Goal: Task Accomplishment & Management: Complete application form

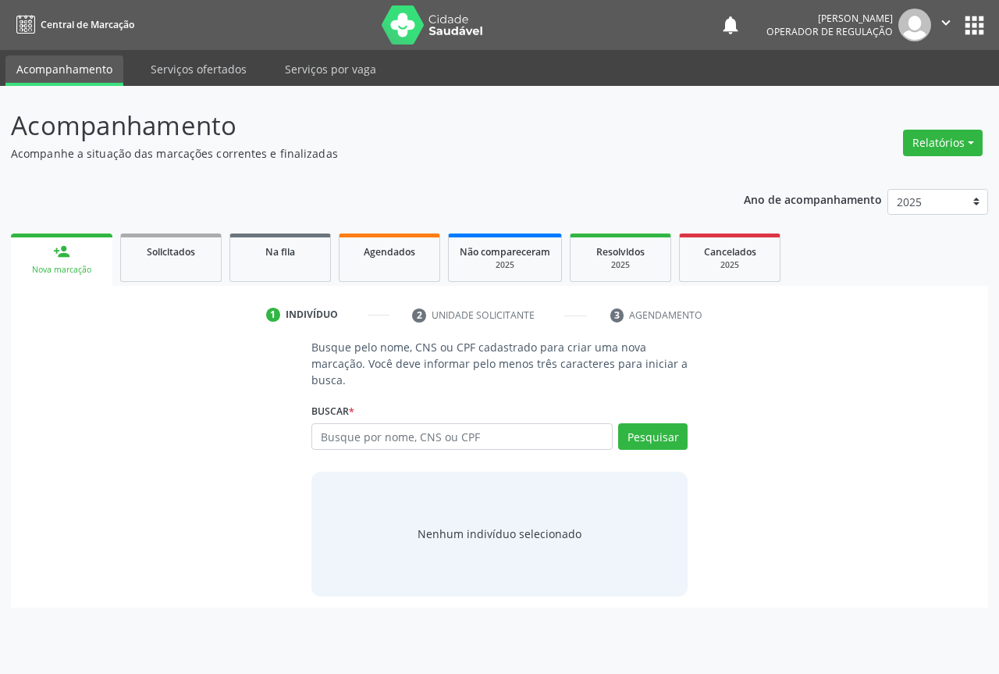
click at [435, 433] on input "text" at bounding box center [461, 436] width 301 height 27
type input "701007810431598"
click at [663, 439] on button "Pesquisar" at bounding box center [652, 436] width 69 height 27
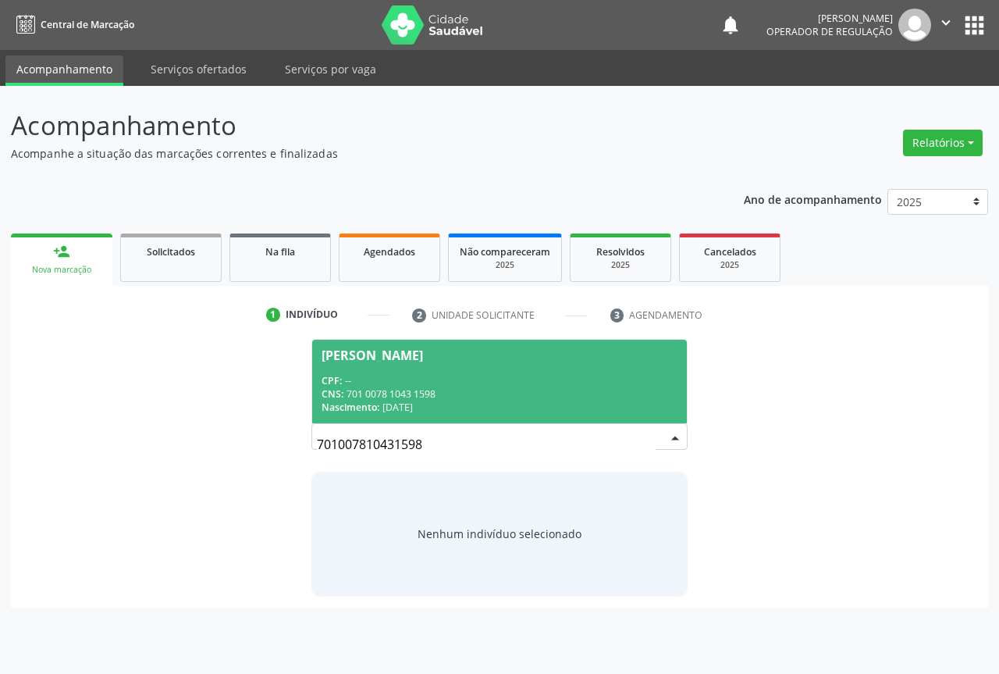
click at [349, 388] on div "CNS: 701 0078 1043 1598" at bounding box center [500, 393] width 356 height 13
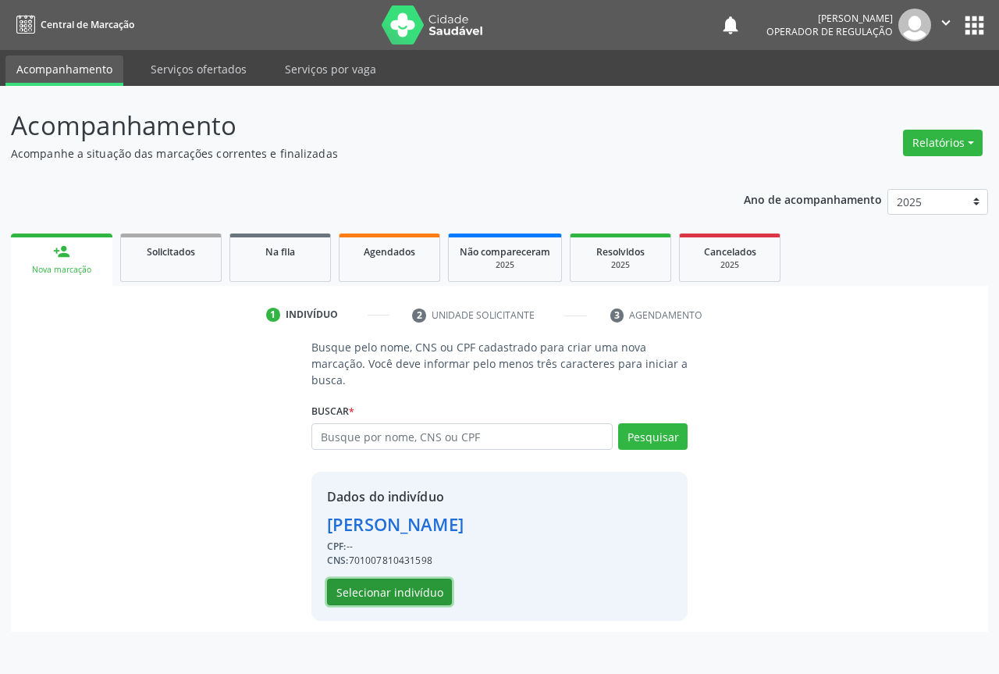
click at [355, 583] on button "Selecionar indivíduo" at bounding box center [389, 591] width 125 height 27
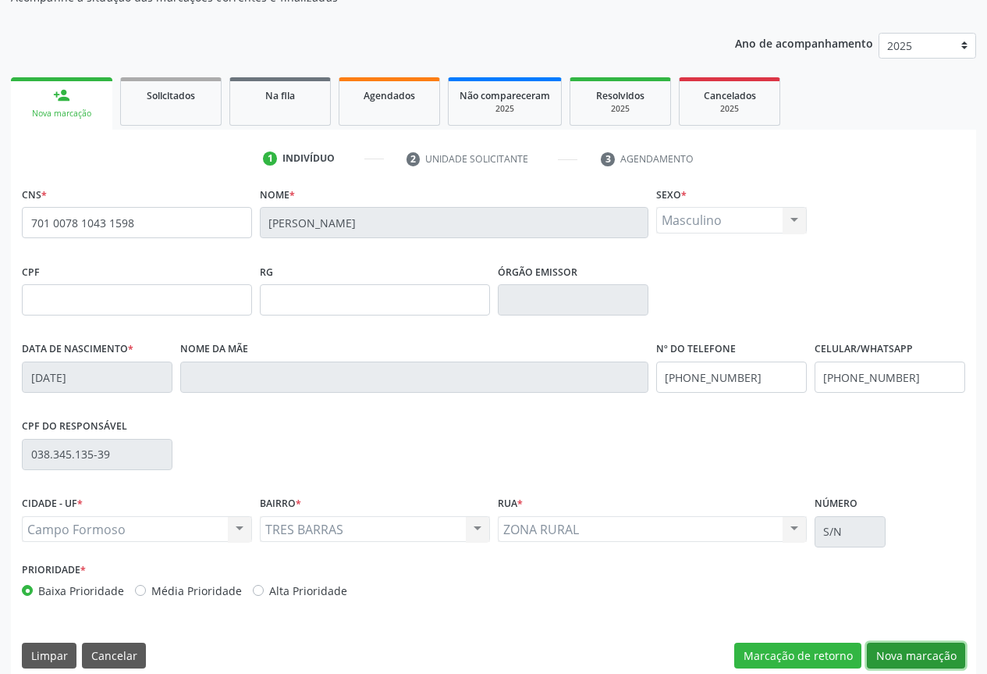
click at [885, 655] on button "Nova marcação" at bounding box center [916, 655] width 98 height 27
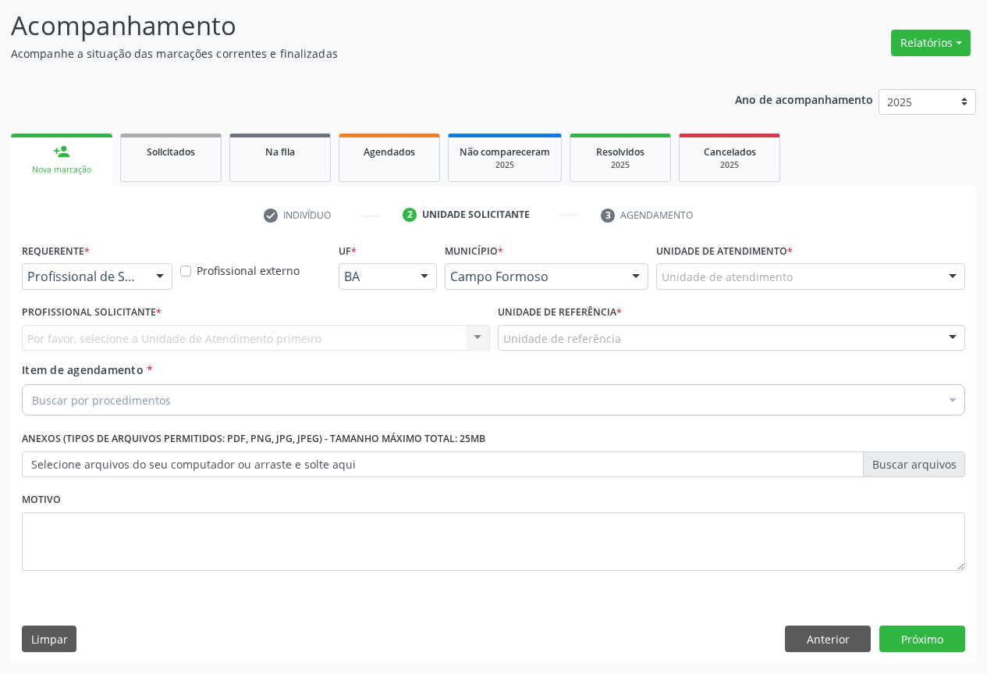
scroll to position [100, 0]
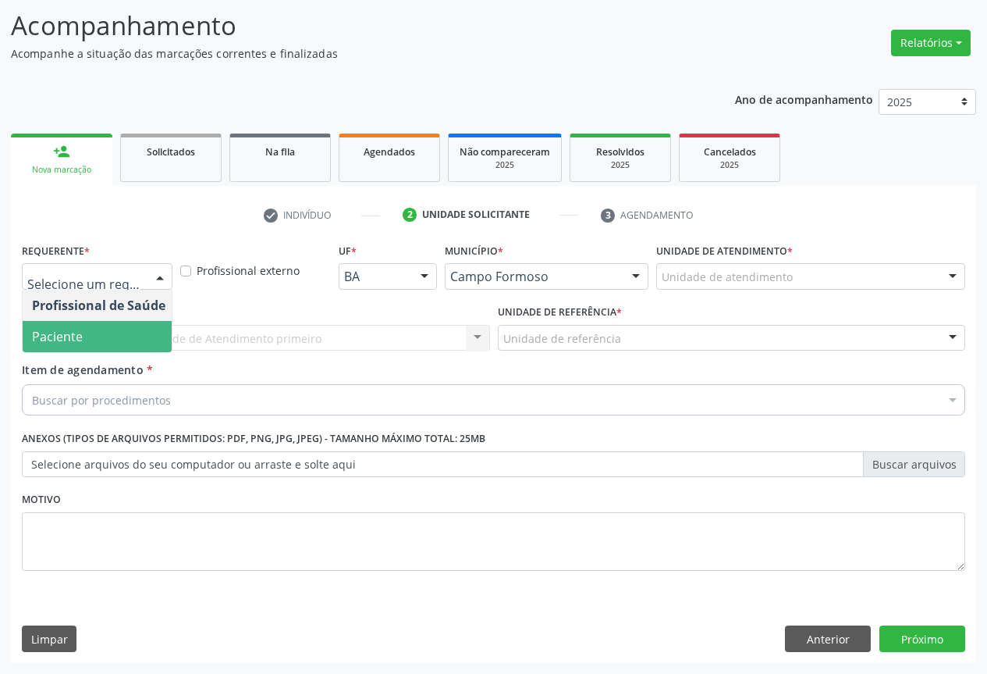
click at [118, 322] on span "Paciente" at bounding box center [99, 336] width 152 height 31
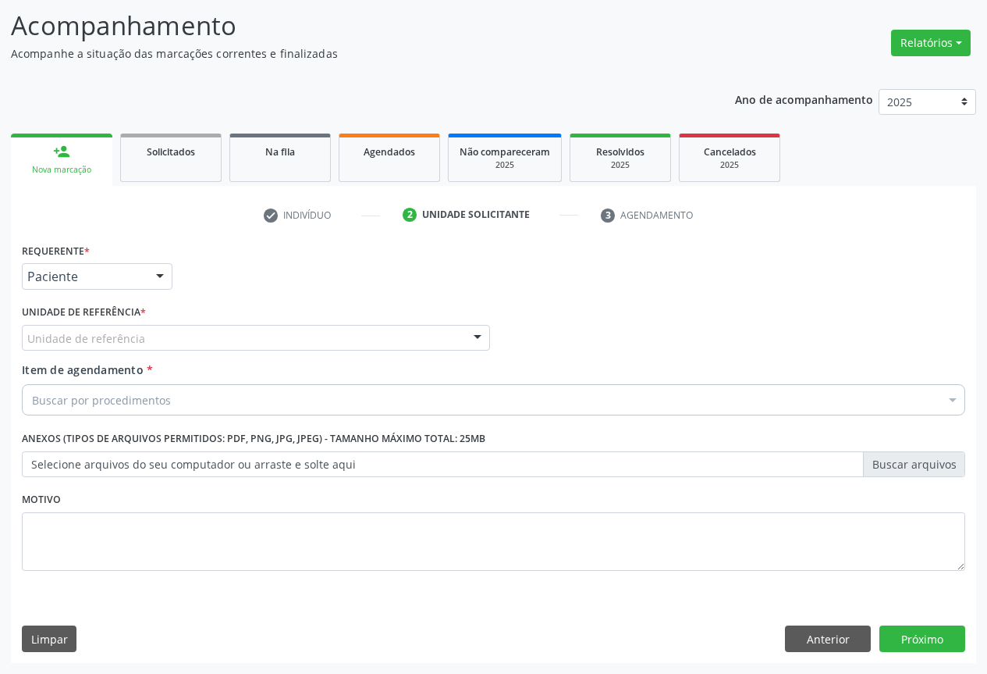
click at [183, 334] on div "Unidade de referência" at bounding box center [256, 338] width 468 height 27
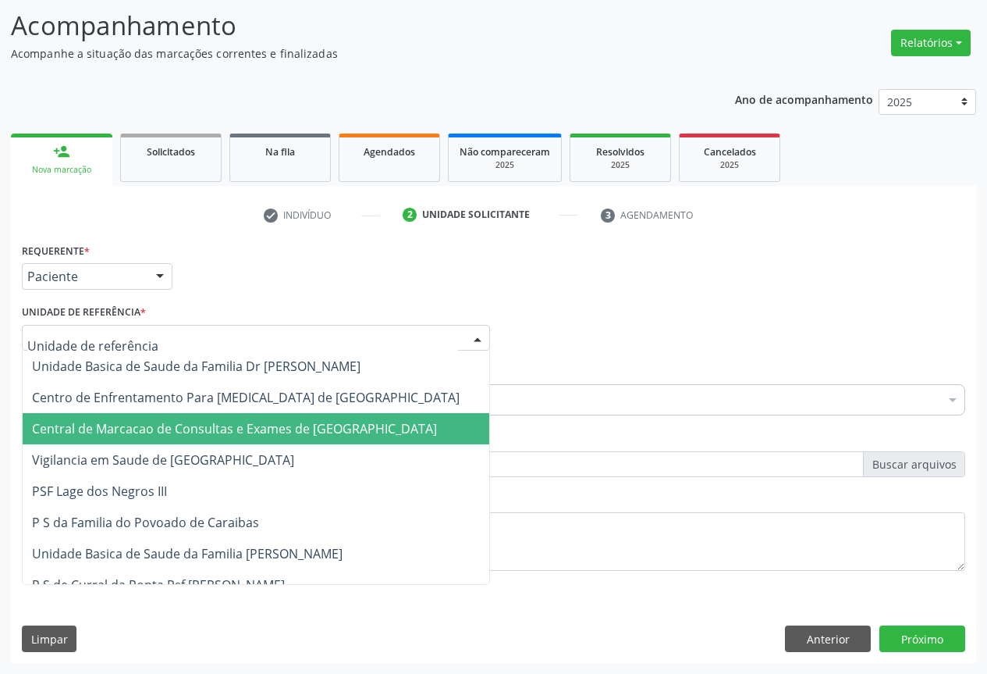
click at [254, 423] on span "Central de Marcacao de Consultas e Exames de [GEOGRAPHIC_DATA]" at bounding box center [234, 428] width 405 height 17
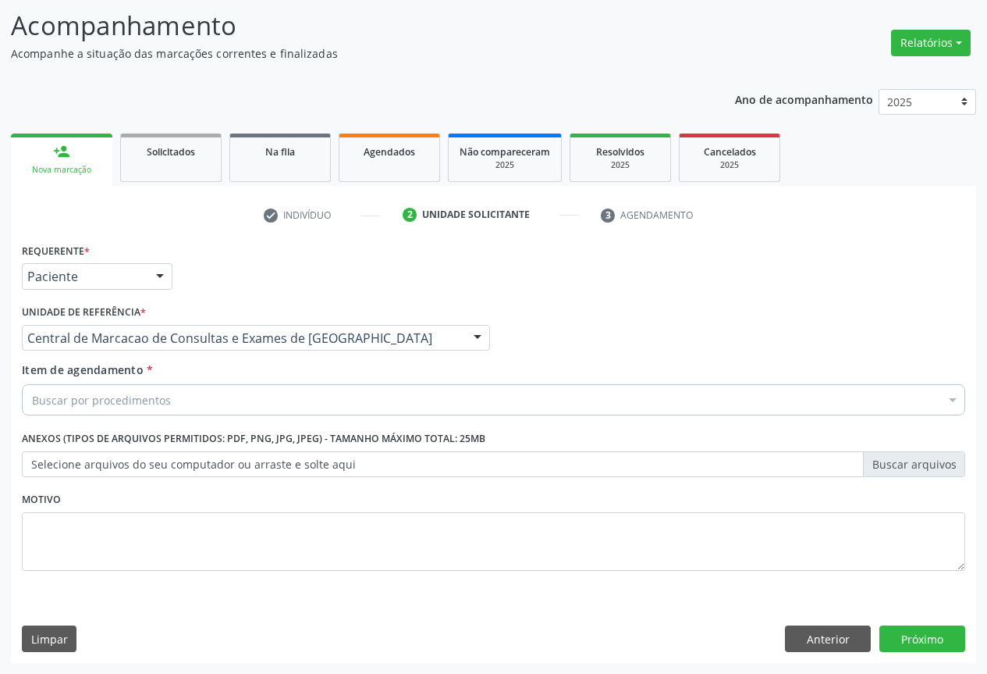
click at [287, 402] on div "Buscar por procedimentos" at bounding box center [494, 399] width 944 height 31
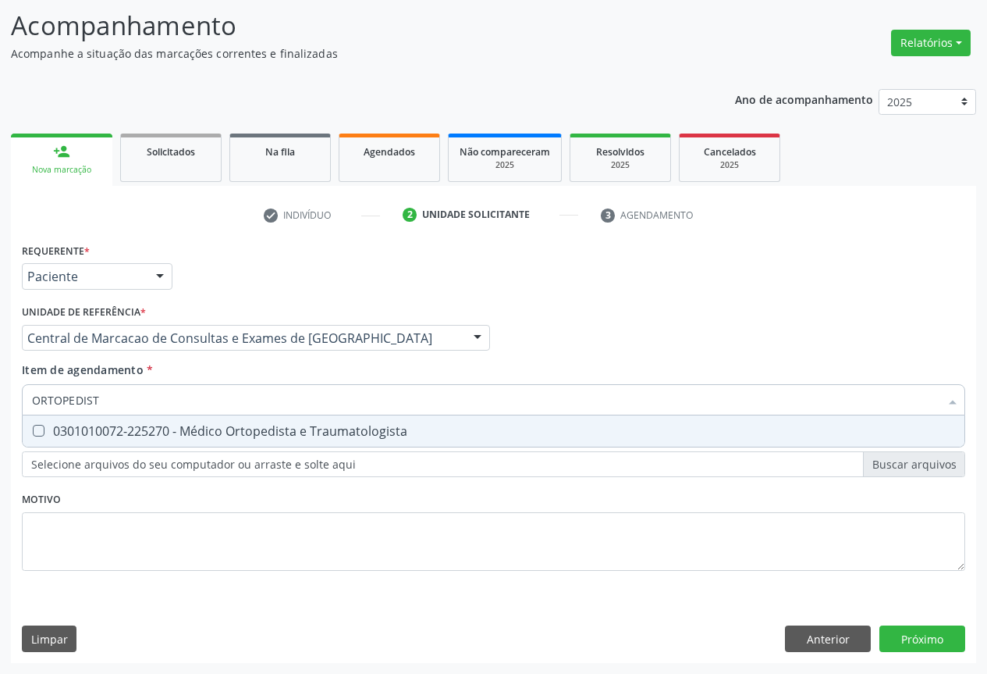
type input "ORTOPEDISTA"
drag, startPoint x: 272, startPoint y: 425, endPoint x: 132, endPoint y: 420, distance: 140.6
click at [271, 427] on div "0301010072-225270 - Médico Ortopedista e Traumatologista" at bounding box center [493, 431] width 923 height 12
checkbox Traumatologista "true"
click at [916, 644] on div "Requerente * Paciente Profissional de Saúde Paciente Nenhum resultado encontrad…" at bounding box center [493, 451] width 965 height 424
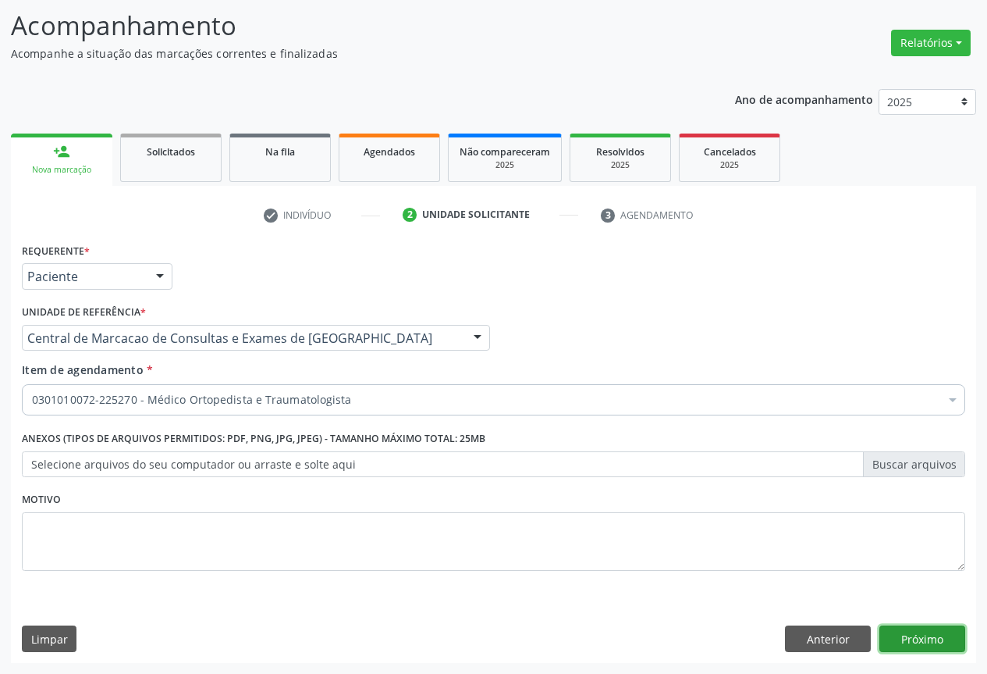
click at [916, 644] on button "Próximo" at bounding box center [923, 638] width 86 height 27
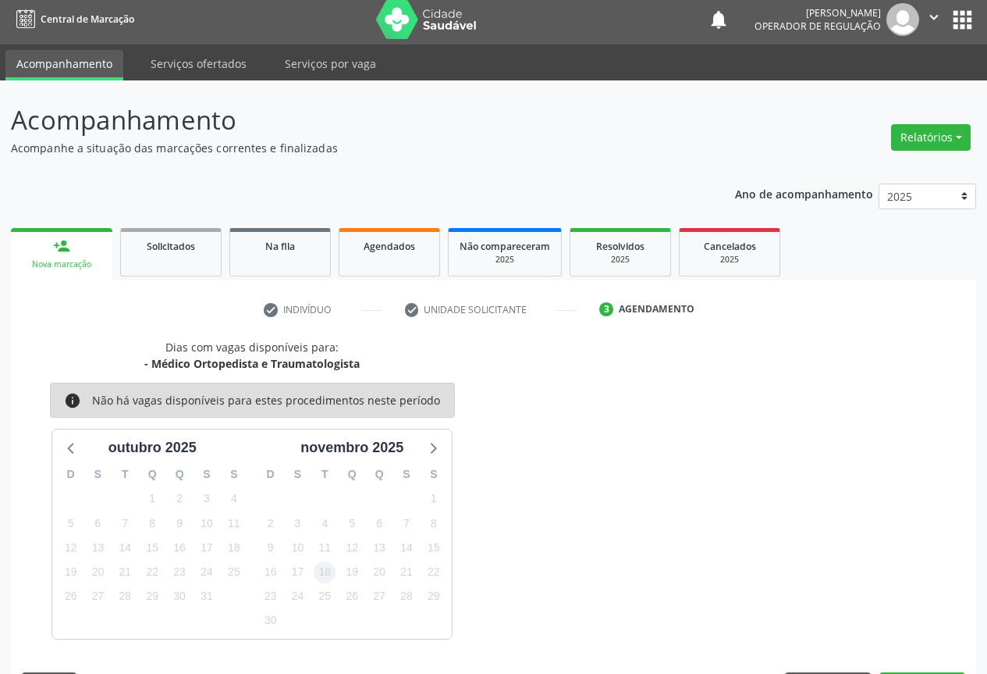
scroll to position [52, 0]
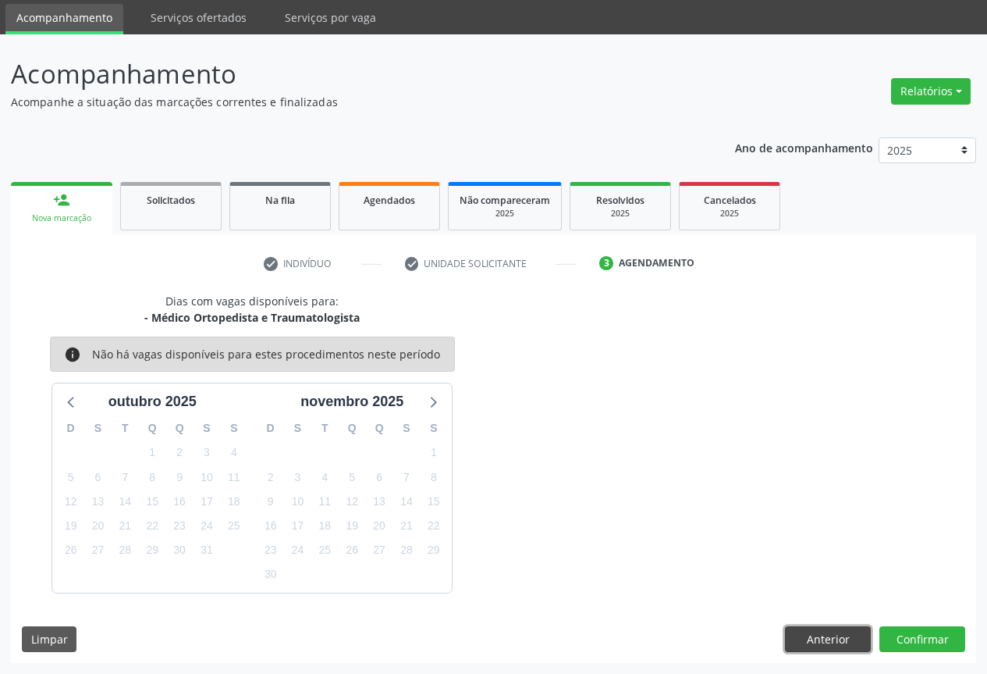
click at [827, 631] on button "Anterior" at bounding box center [828, 639] width 86 height 27
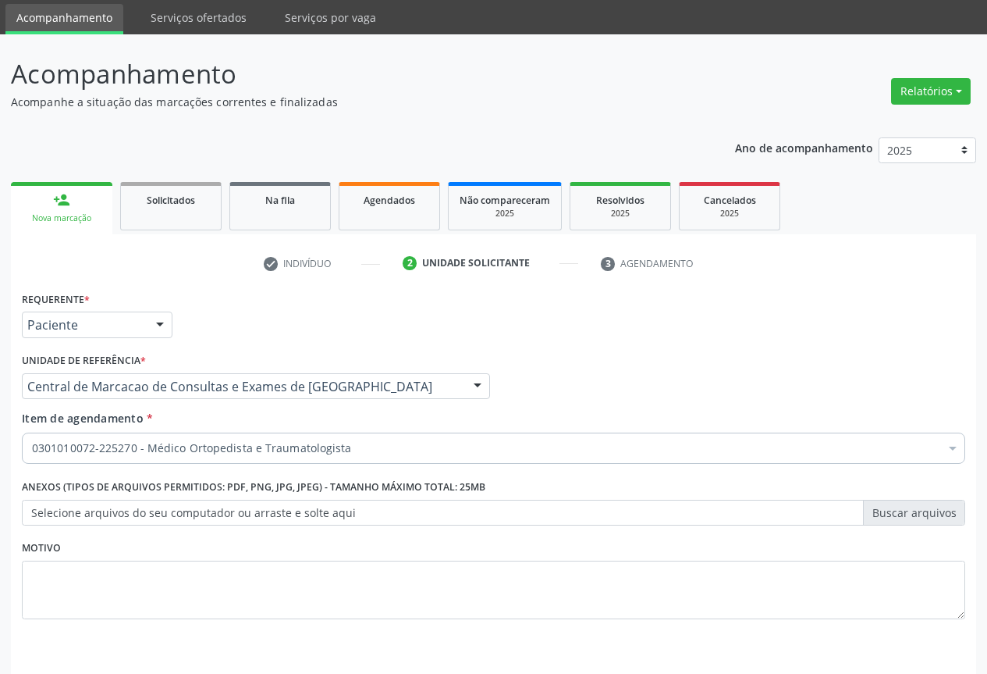
scroll to position [100, 0]
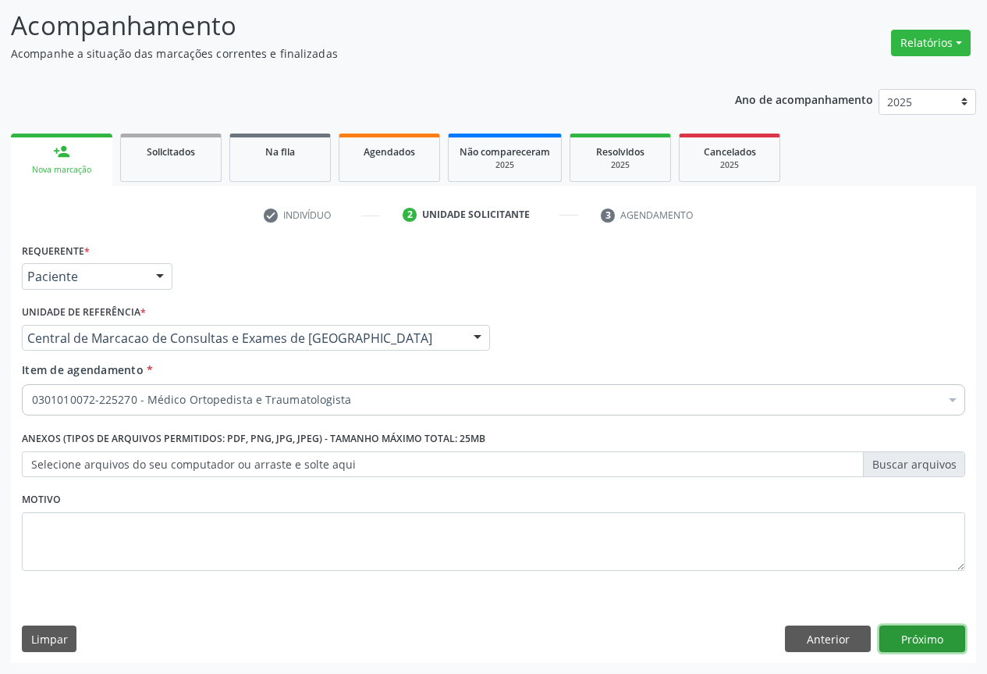
click at [898, 636] on button "Próximo" at bounding box center [923, 638] width 86 height 27
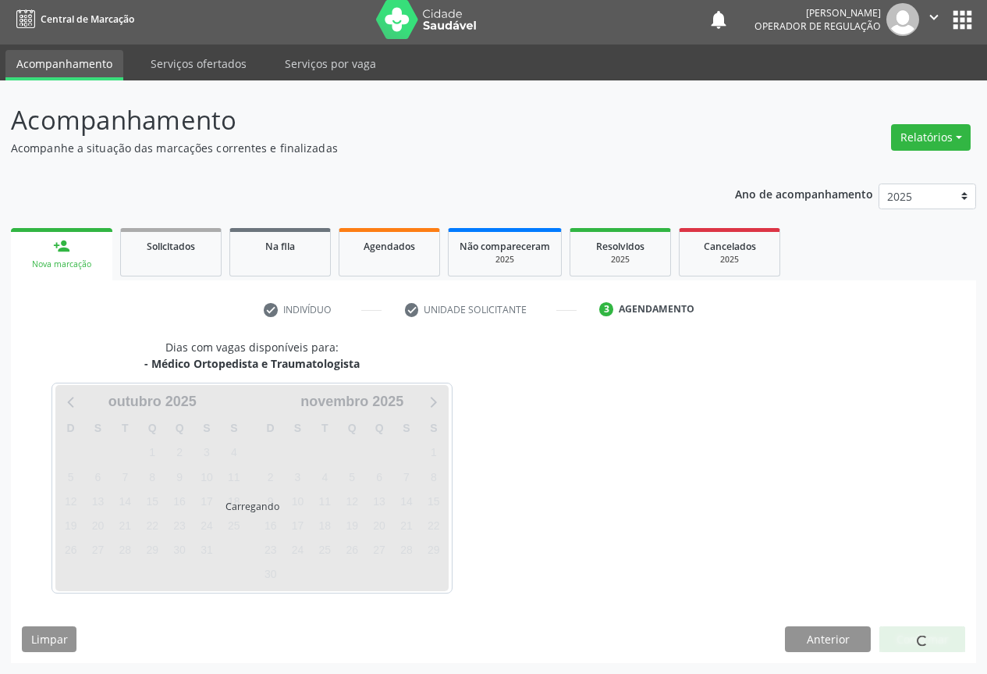
scroll to position [5, 0]
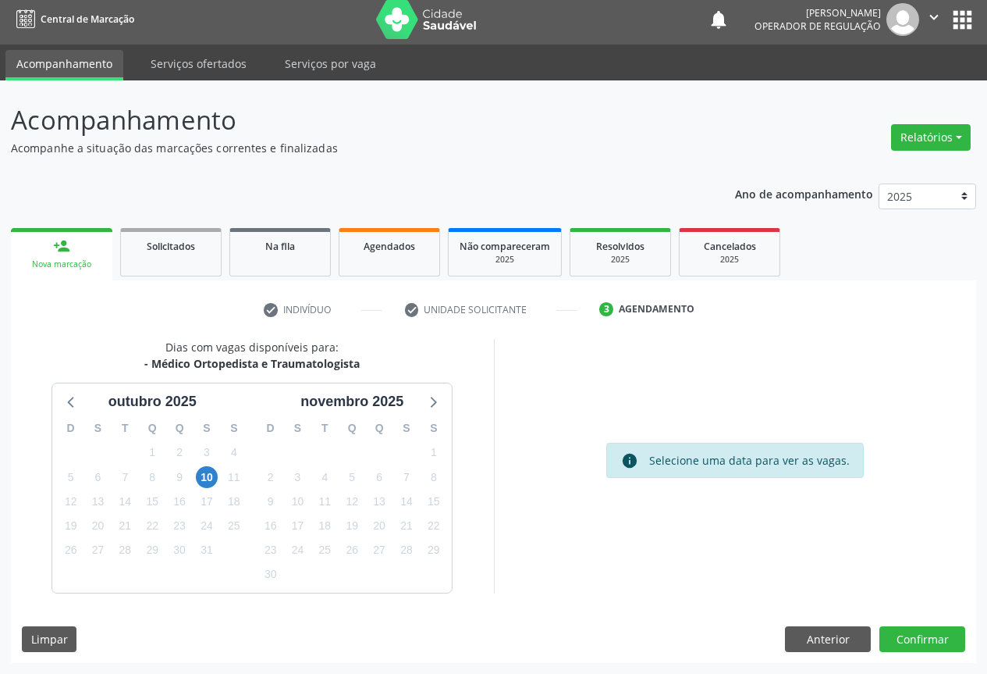
click at [219, 481] on div "10" at bounding box center [207, 477] width 27 height 24
click at [211, 480] on span "10" at bounding box center [207, 477] width 22 height 22
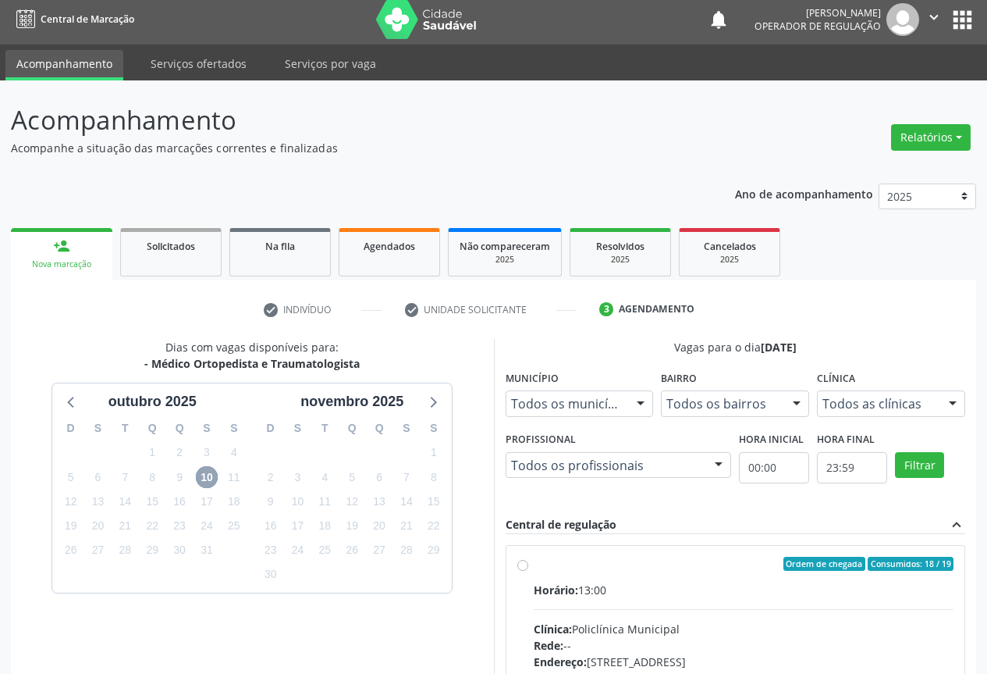
scroll to position [231, 0]
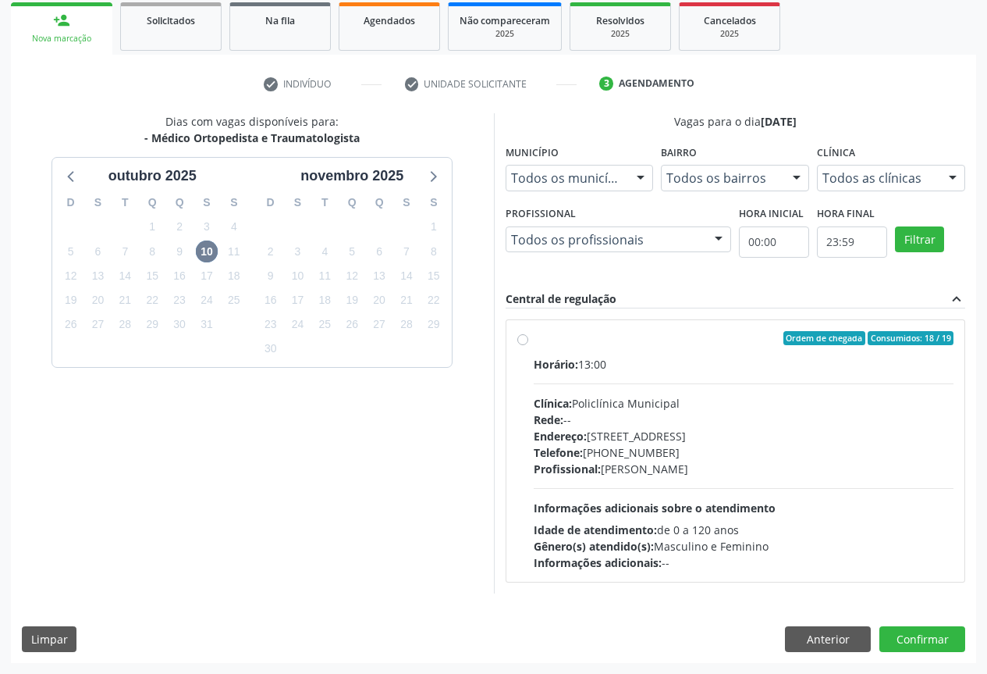
click at [626, 485] on div "Horário: 13:00 Clínica: Policlínica Municipal Rede: -- [GEOGRAPHIC_DATA]: [STRE…" at bounding box center [744, 463] width 421 height 215
click at [528, 345] on input "Ordem de chegada Consumidos: 18 / 19 Horário: 13:00 Clínica: Policlínica Munici…" at bounding box center [522, 338] width 11 height 14
radio input "true"
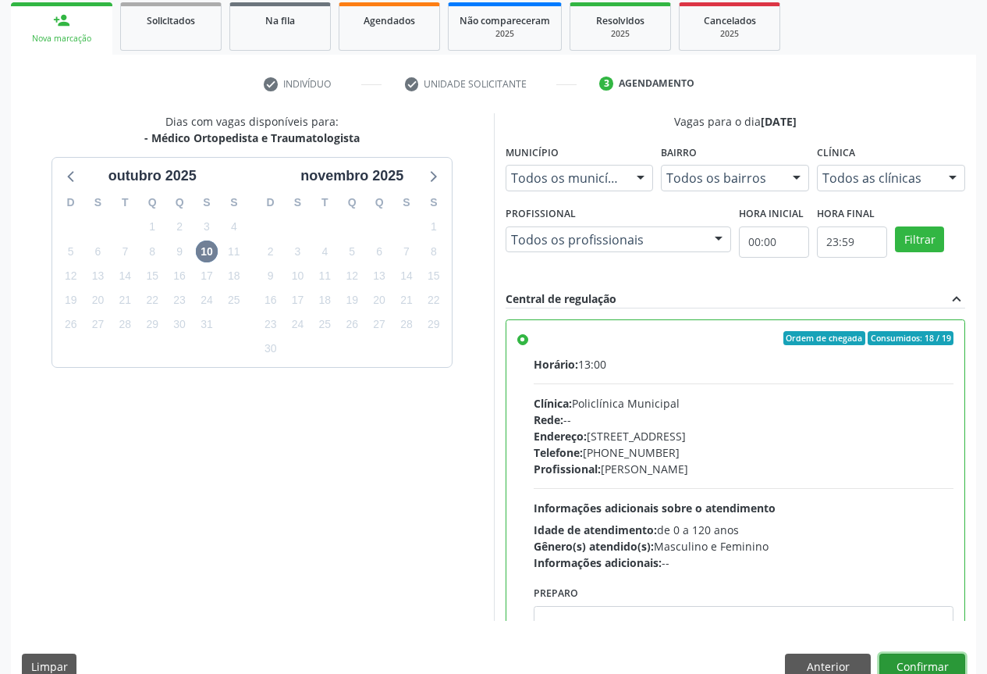
click at [919, 666] on button "Confirmar" at bounding box center [923, 666] width 86 height 27
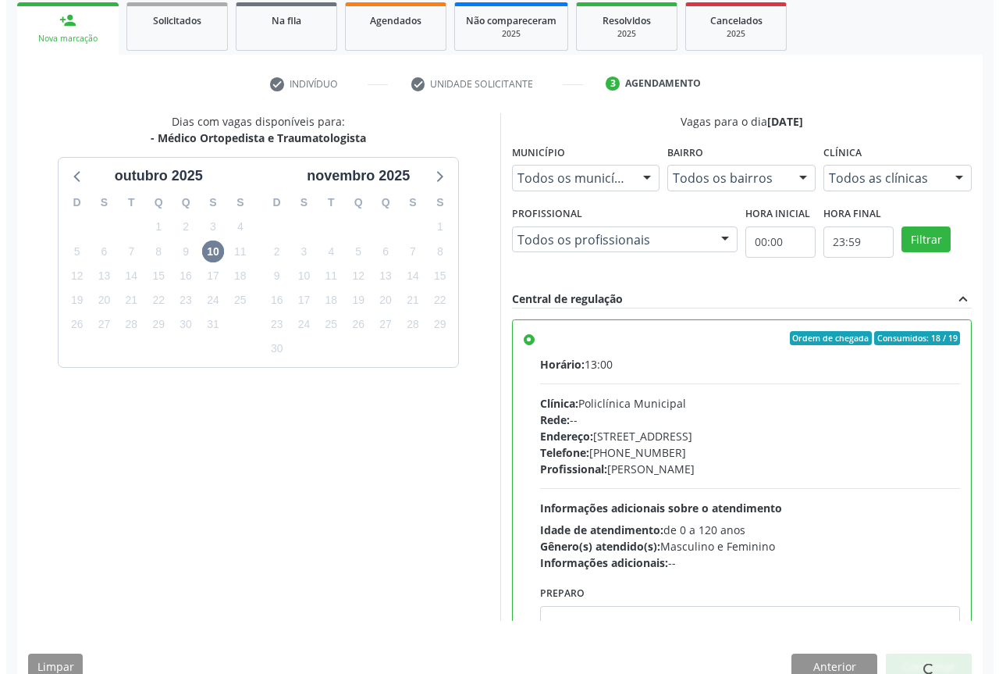
scroll to position [0, 0]
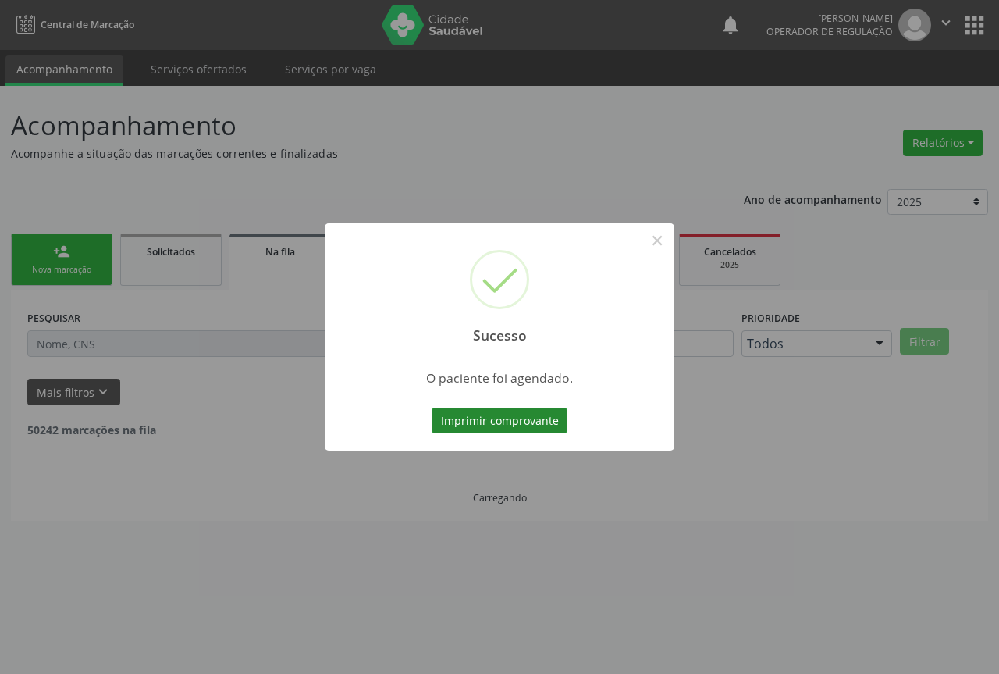
click at [482, 430] on button "Imprimir comprovante" at bounding box center [500, 420] width 136 height 27
